Goal: Information Seeking & Learning: Learn about a topic

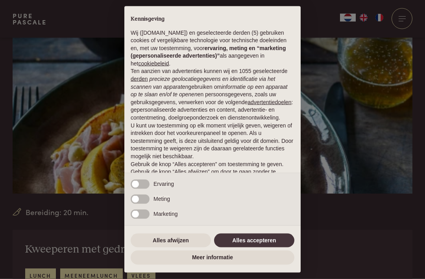
scroll to position [86, 0]
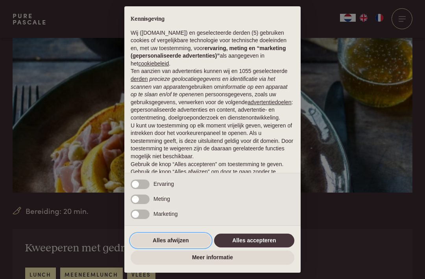
click at [160, 247] on button "Alles afwijzen" at bounding box center [171, 240] width 80 height 14
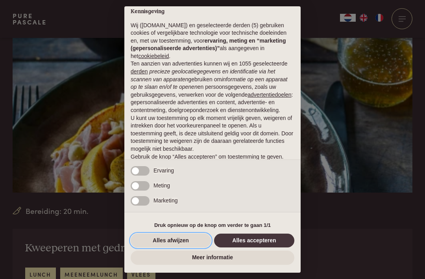
click at [156, 247] on button "Alles afwijzen" at bounding box center [171, 240] width 80 height 14
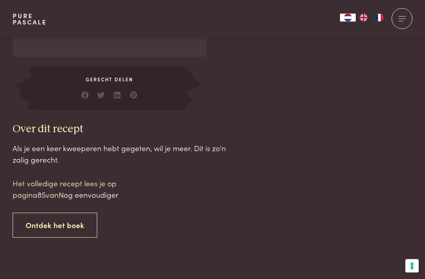
scroll to position [664, 0]
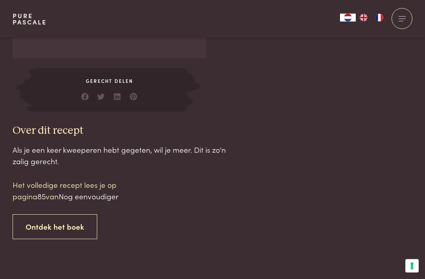
click at [39, 189] on p "Het volledige recept lees je op pagina 85 van Nog eenvoudiger" at bounding box center [80, 190] width 134 height 22
click at [86, 191] on span "Nog eenvoudiger" at bounding box center [89, 196] width 60 height 11
click at [87, 195] on span "Nog eenvoudiger" at bounding box center [89, 196] width 60 height 11
click at [49, 225] on link "Ontdek het boek" at bounding box center [55, 226] width 85 height 25
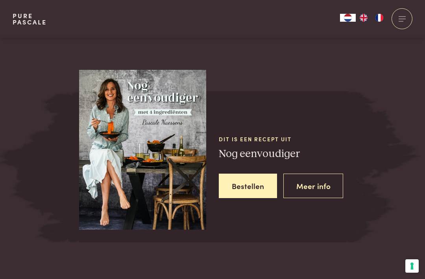
scroll to position [918, 0]
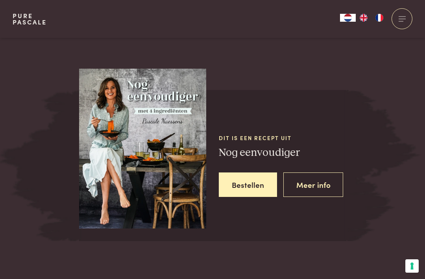
click at [118, 151] on img at bounding box center [142, 147] width 127 height 162
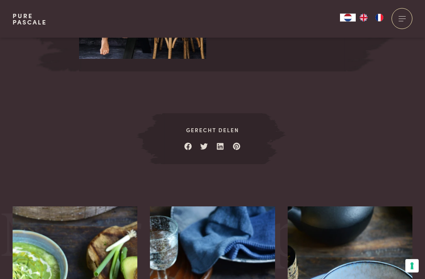
scroll to position [981, 0]
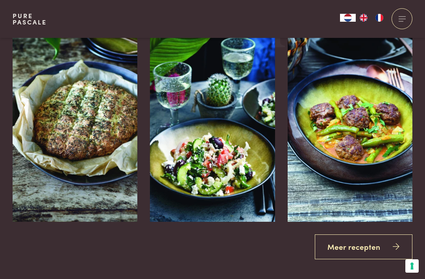
scroll to position [1733, 0]
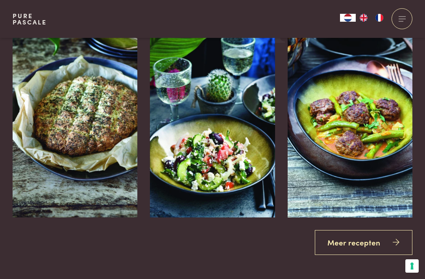
click at [375, 245] on link "Meer recepten" at bounding box center [364, 242] width 98 height 25
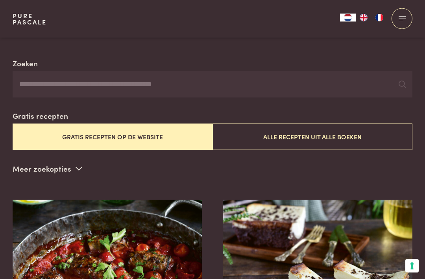
click at [88, 136] on button "Gratis recepten op de website" at bounding box center [113, 137] width 200 height 26
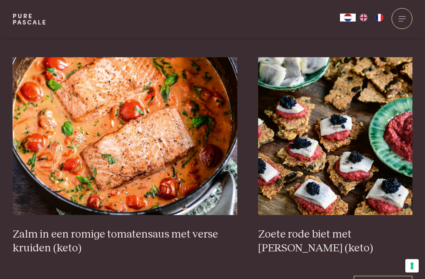
scroll to position [1366, 0]
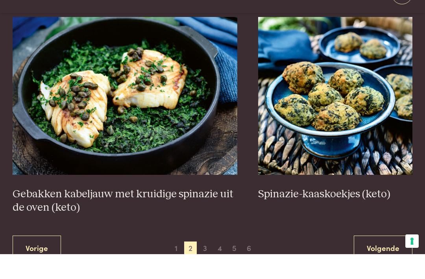
scroll to position [1393, 0]
